Goal: Task Accomplishment & Management: Complete application form

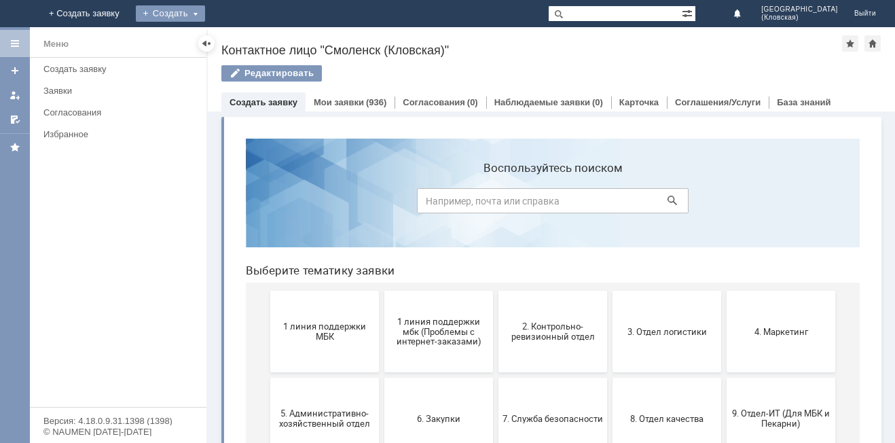
click at [205, 9] on div "Создать" at bounding box center [170, 13] width 69 height 16
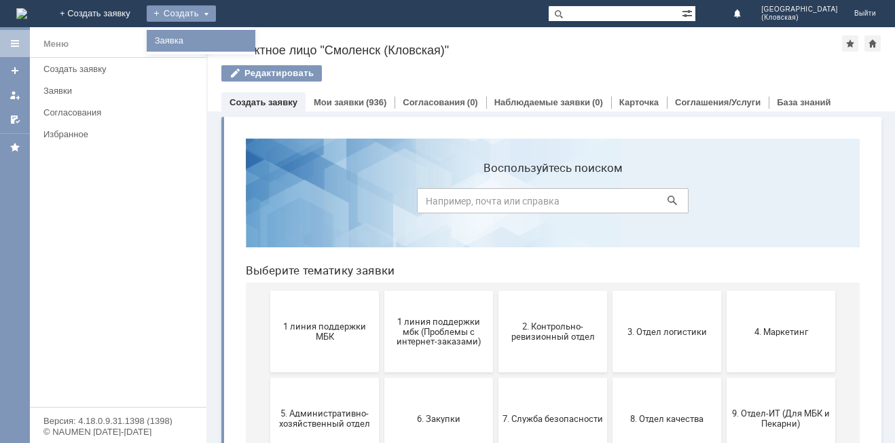
click at [253, 39] on link "Заявка" at bounding box center [200, 41] width 103 height 16
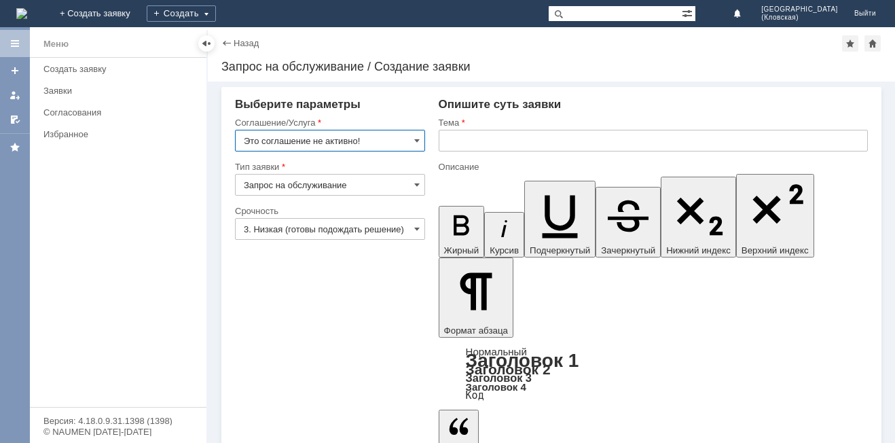
click at [385, 141] on input "Это соглашение не активно!" at bounding box center [330, 141] width 190 height 22
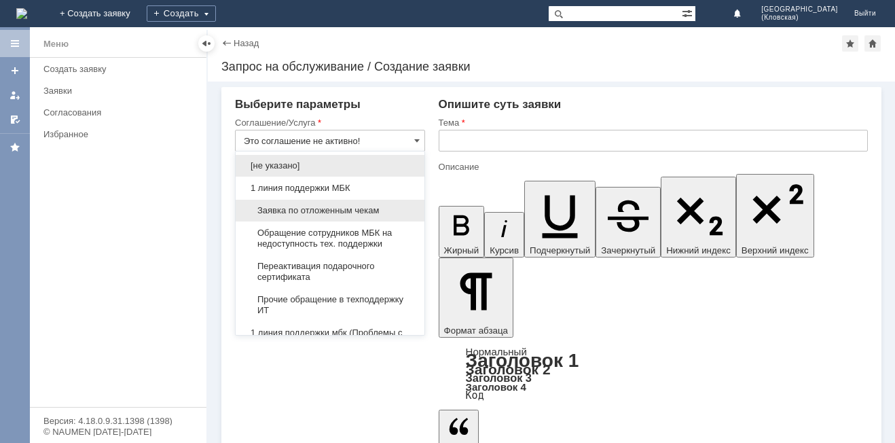
click at [349, 208] on span "Заявка по отложенным чекам" at bounding box center [330, 210] width 173 height 11
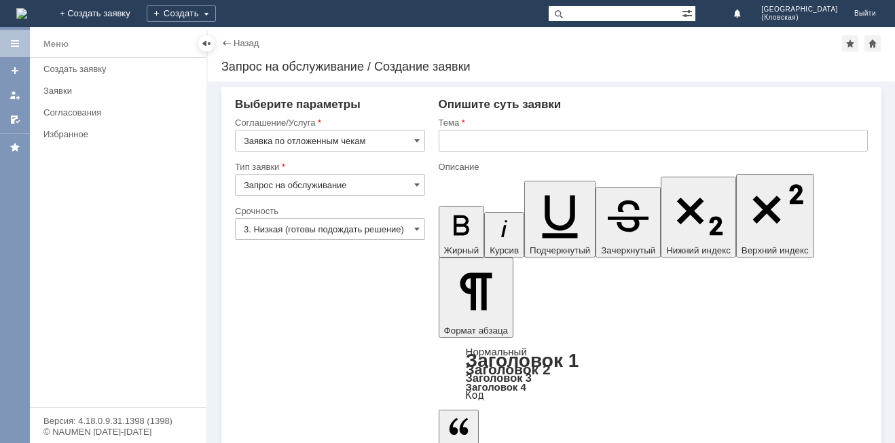
type input "Заявка по отложенным чекам"
click at [351, 226] on input "3. Низкая (готовы подождать решение)" at bounding box center [330, 229] width 190 height 22
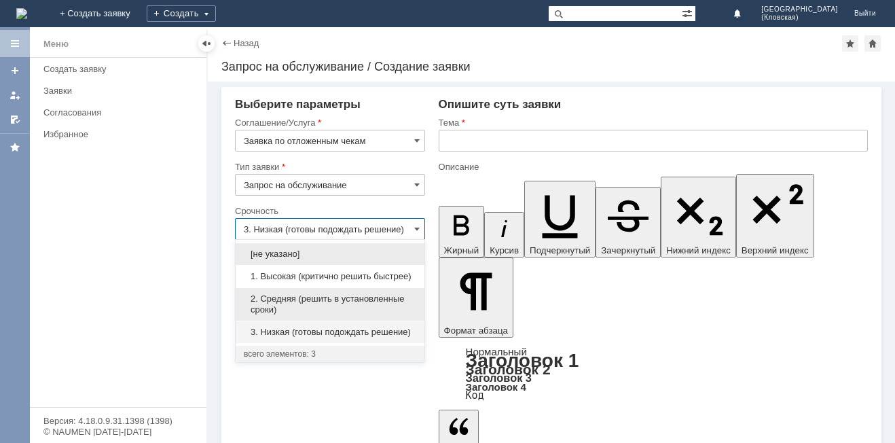
click at [298, 300] on span "2. Средняя (решить в установленные сроки)" at bounding box center [330, 304] width 173 height 22
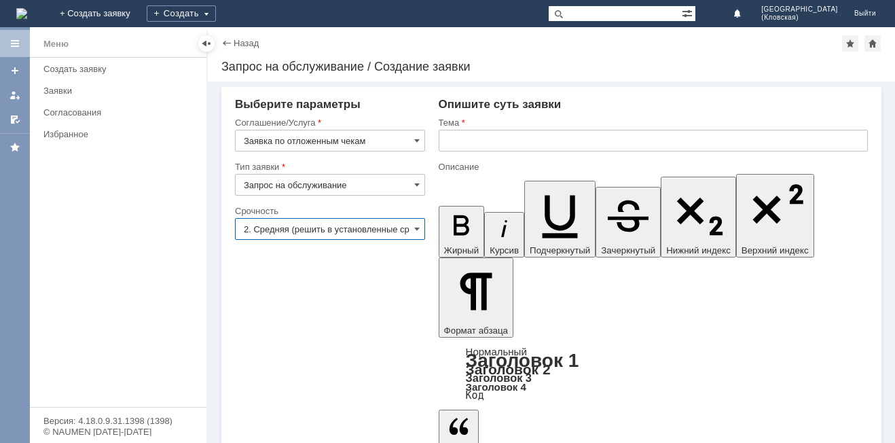
type input "2. Средняя (решить в установленные сроки)"
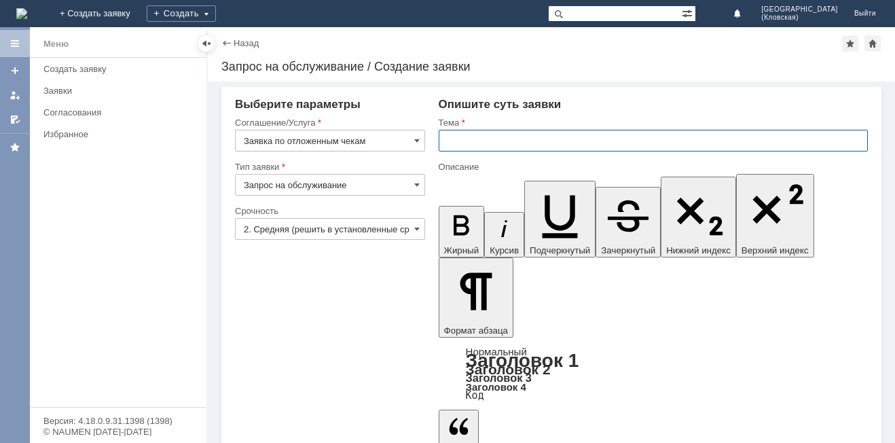
click at [524, 136] on input "text" at bounding box center [653, 141] width 429 height 22
type input "отложенные чеки"
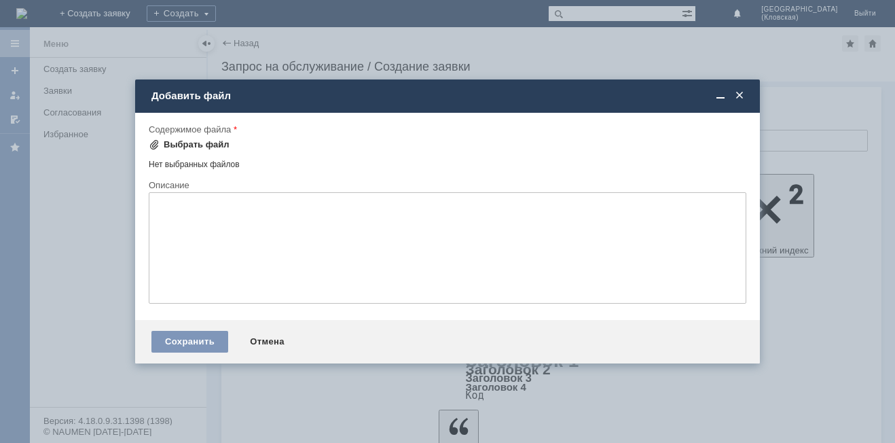
click at [192, 140] on div "Выбрать файл" at bounding box center [197, 144] width 66 height 11
click at [185, 149] on div "Выбрать файл" at bounding box center [197, 144] width 66 height 11
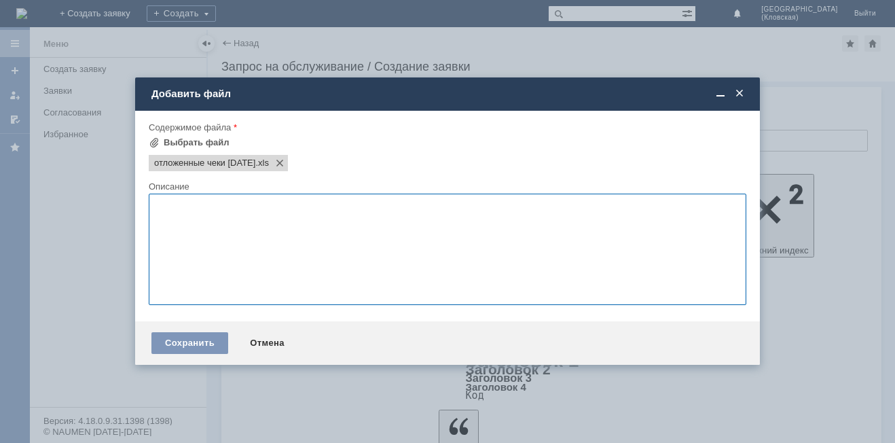
click at [234, 238] on textarea at bounding box center [448, 249] width 598 height 111
type textarea "просьба удалить отложенные чеки"
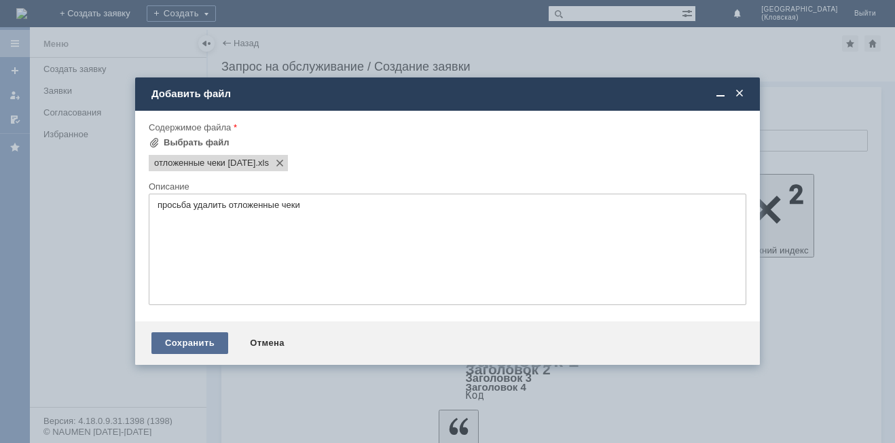
click at [183, 344] on div "Сохранить" at bounding box center [189, 343] width 77 height 22
